Goal: Transaction & Acquisition: Subscribe to service/newsletter

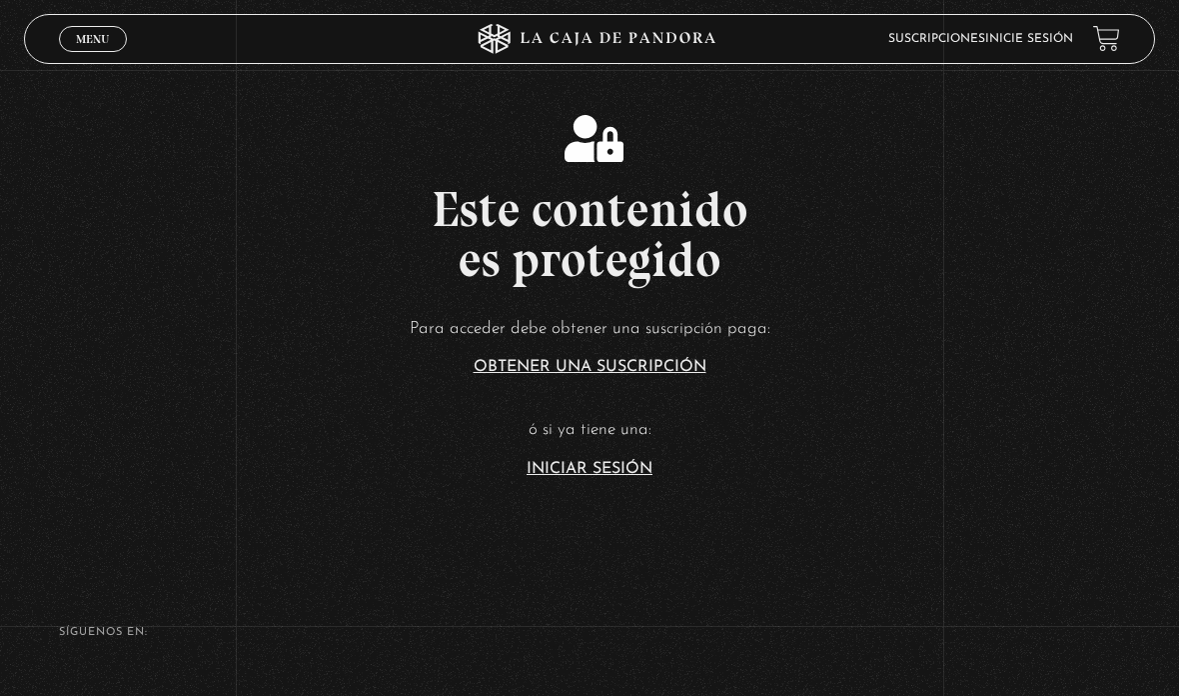
click at [642, 477] on article "Para acceder debe obtener una suscripción paga: Obtener una suscripción ó si ya…" at bounding box center [589, 395] width 1179 height 163
click at [612, 477] on link "Iniciar Sesión" at bounding box center [590, 469] width 126 height 16
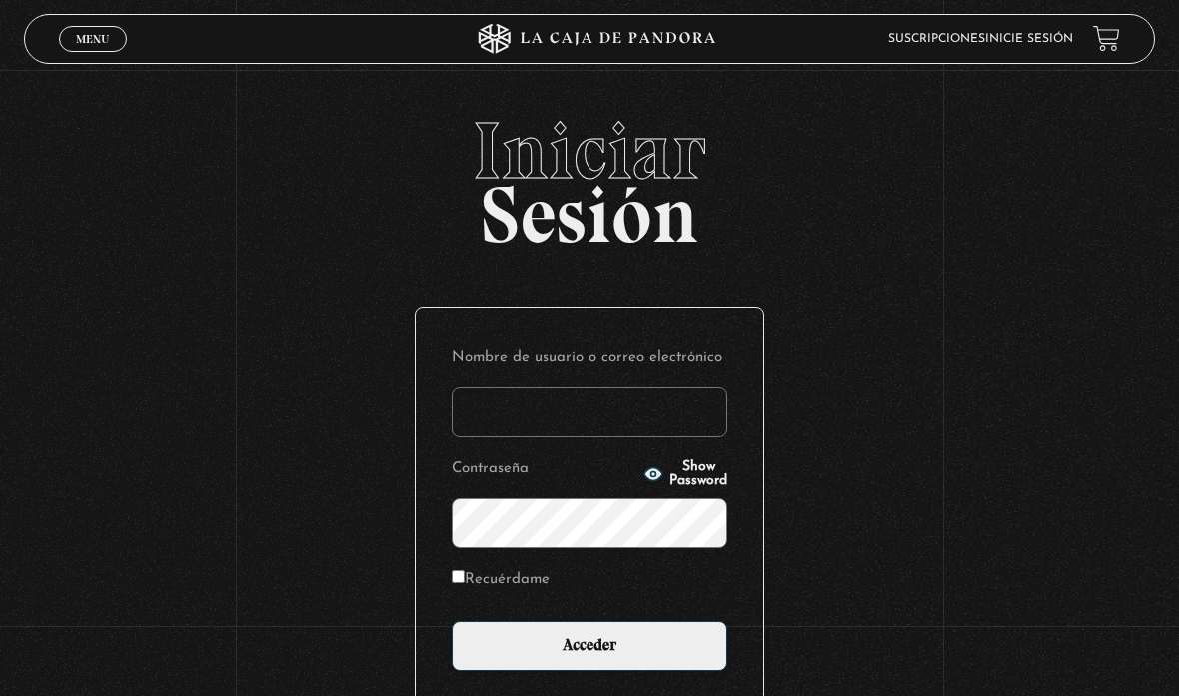
type input "aleebuenoo@hotmail.com"
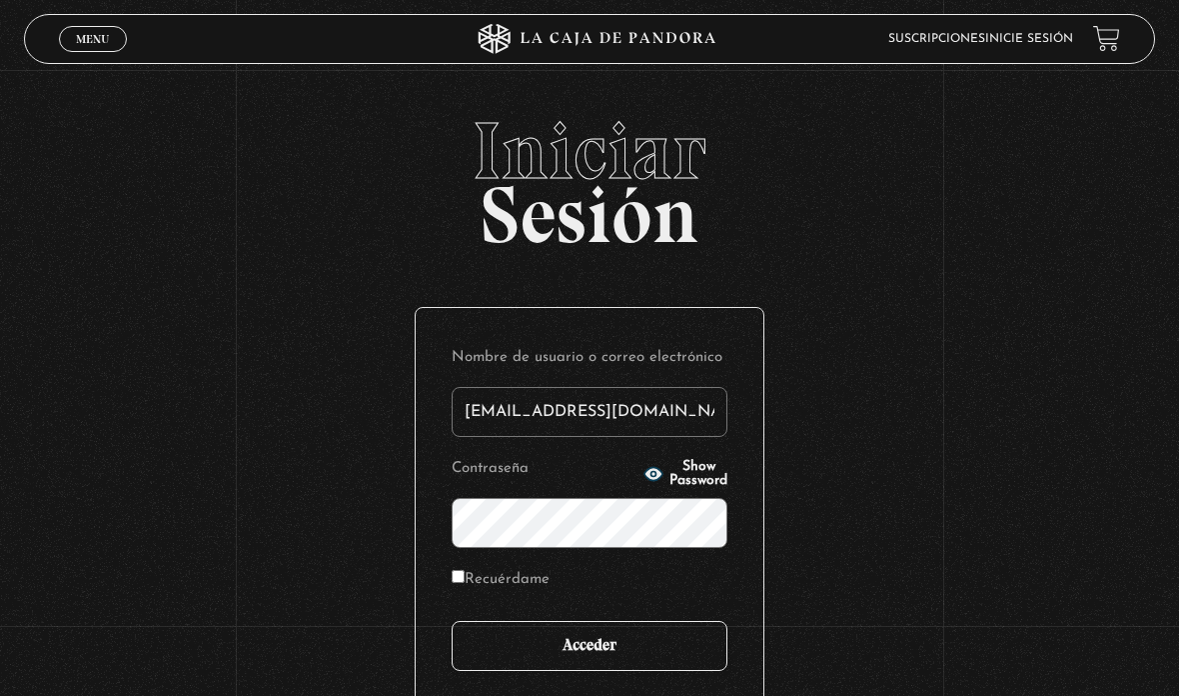
click at [602, 660] on input "Acceder" at bounding box center [590, 646] width 276 height 50
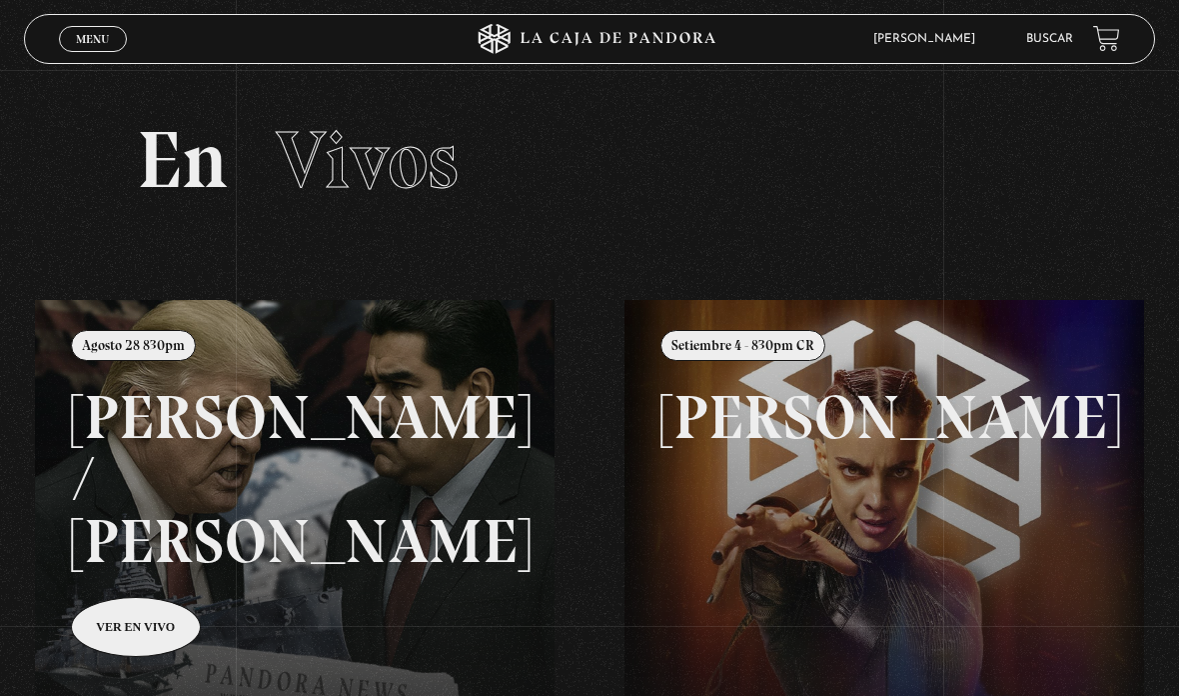
click at [101, 50] on link "Menu Cerrar" at bounding box center [93, 39] width 68 height 26
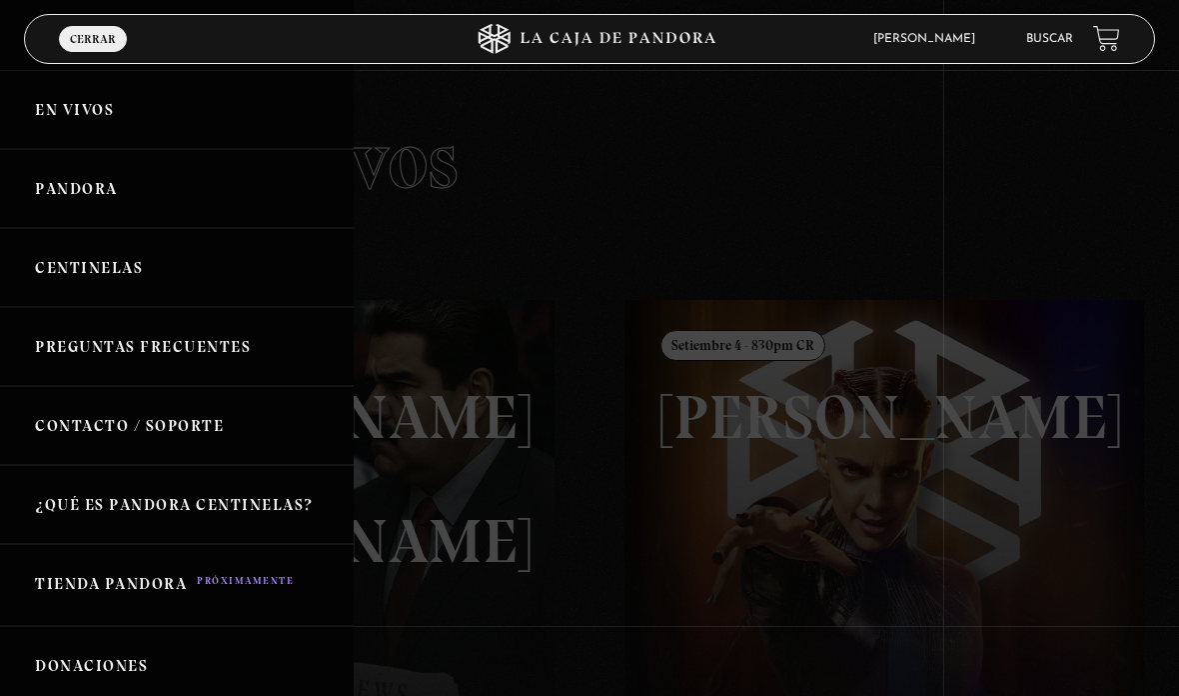
click at [174, 282] on link "Centinelas" at bounding box center [177, 267] width 354 height 79
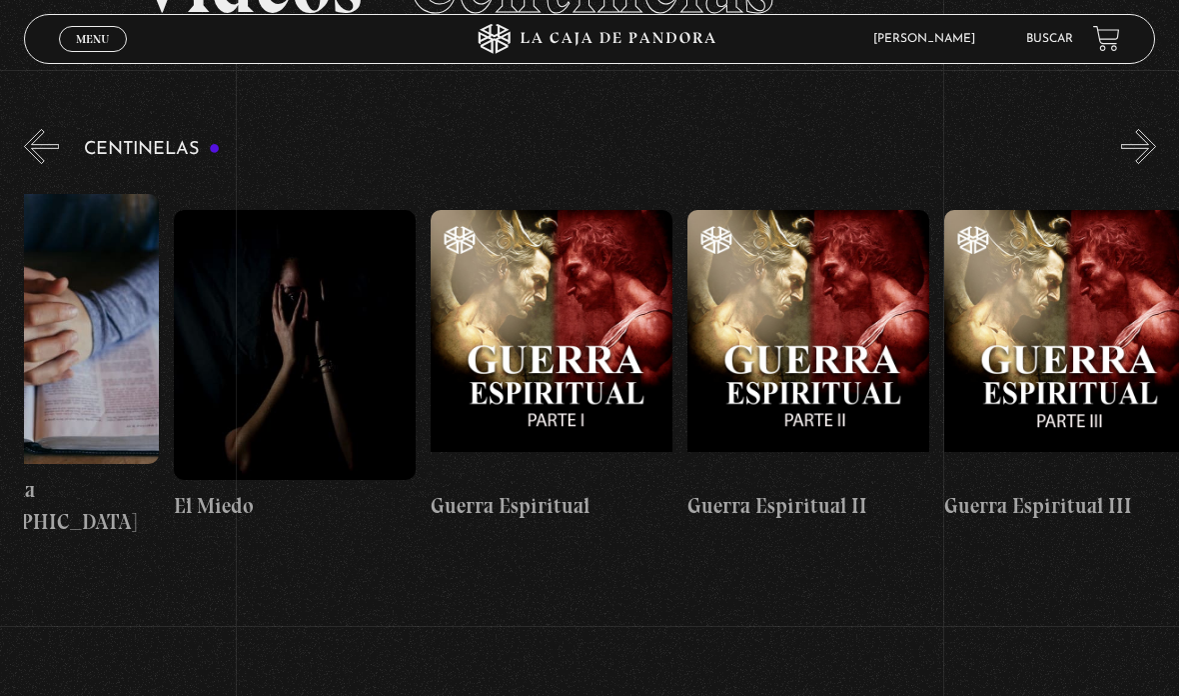
scroll to position [0, 24753]
click at [270, 402] on figure at bounding box center [294, 345] width 242 height 270
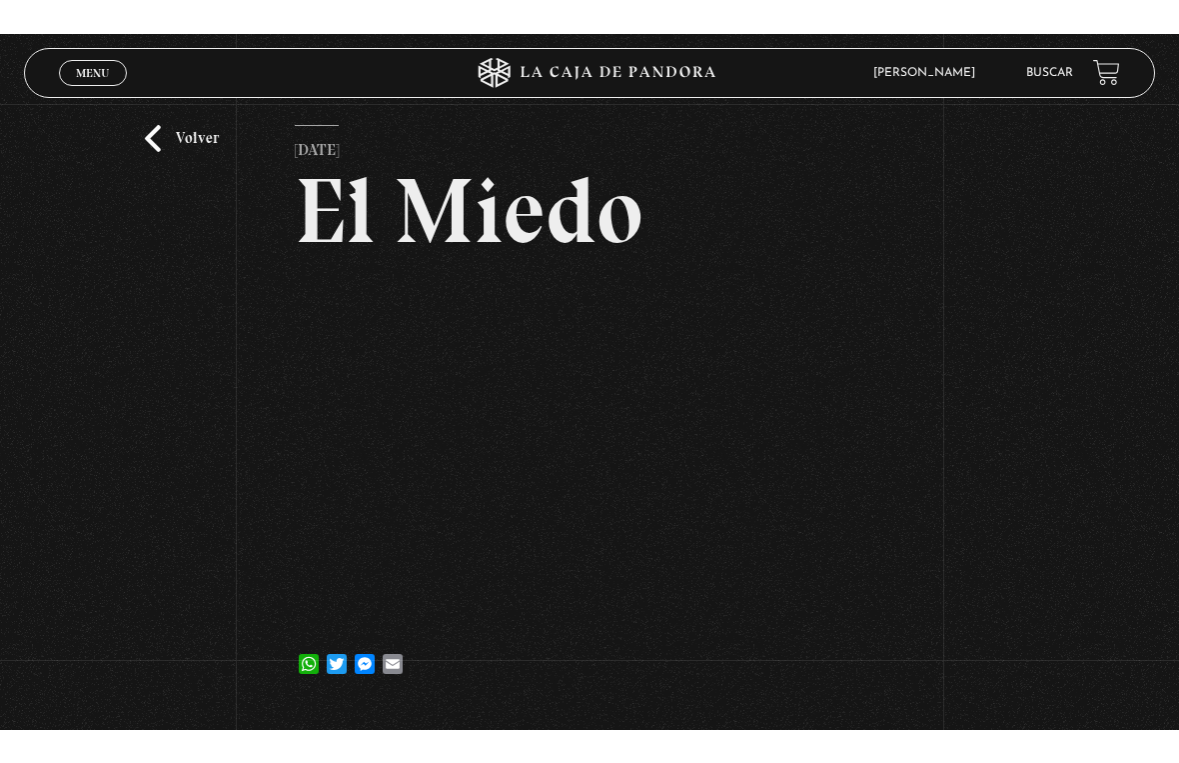
scroll to position [24, 0]
